Goal: Complete application form

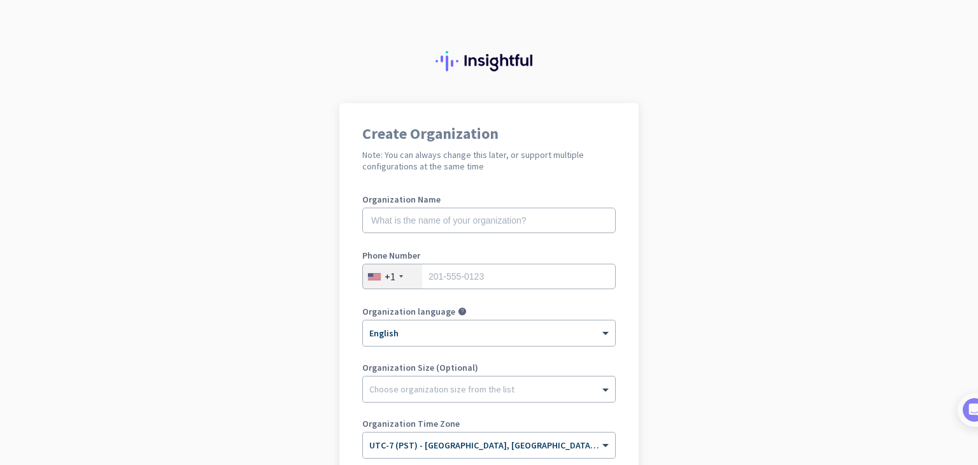
scroll to position [190, 0]
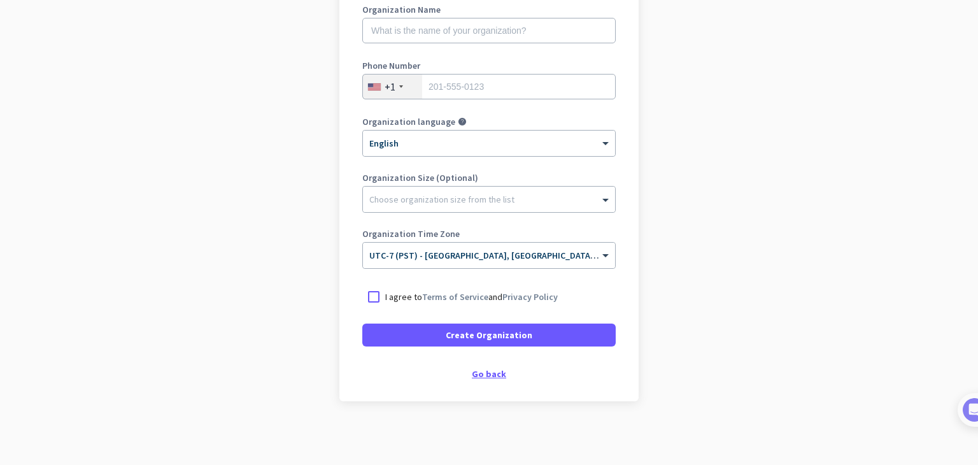
click at [481, 378] on div "Go back" at bounding box center [488, 373] width 253 height 9
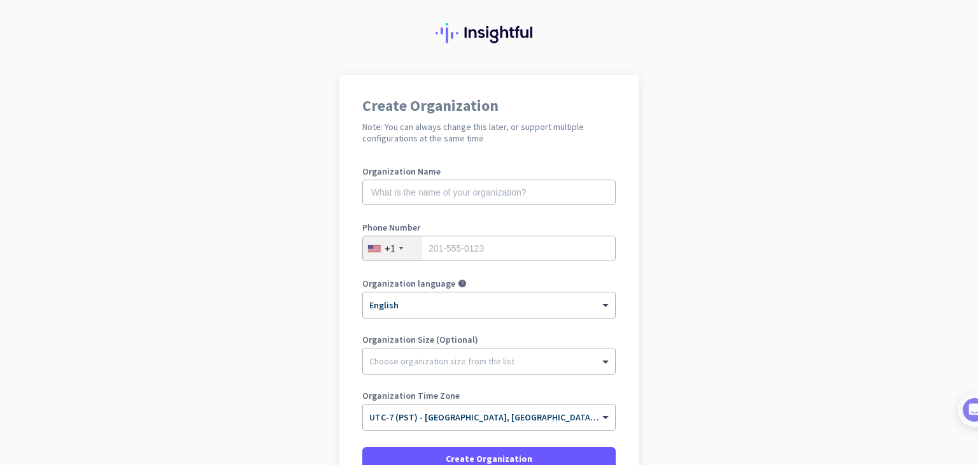
scroll to position [24, 0]
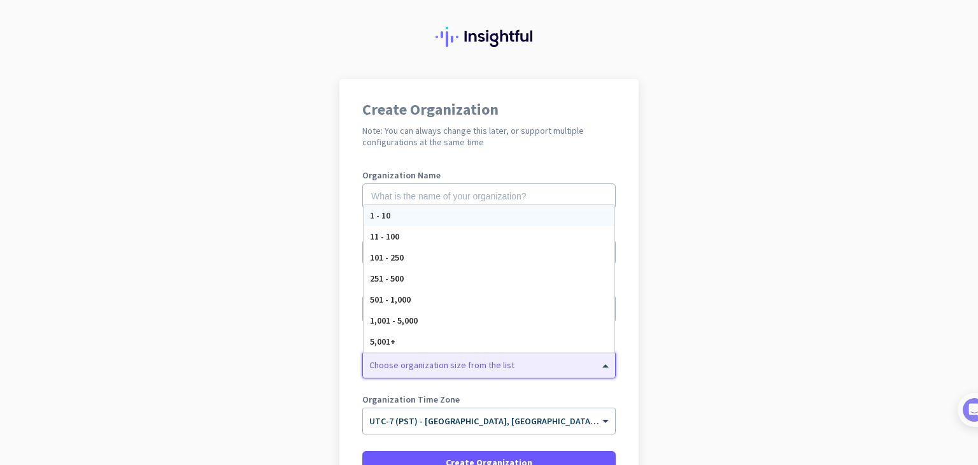
click at [591, 365] on div at bounding box center [489, 361] width 252 height 13
click at [728, 309] on app-onboarding-organization "Create Organization Note: You can always change this later, or support multiple…" at bounding box center [489, 335] width 978 height 513
